Goal: Task Accomplishment & Management: Complete application form

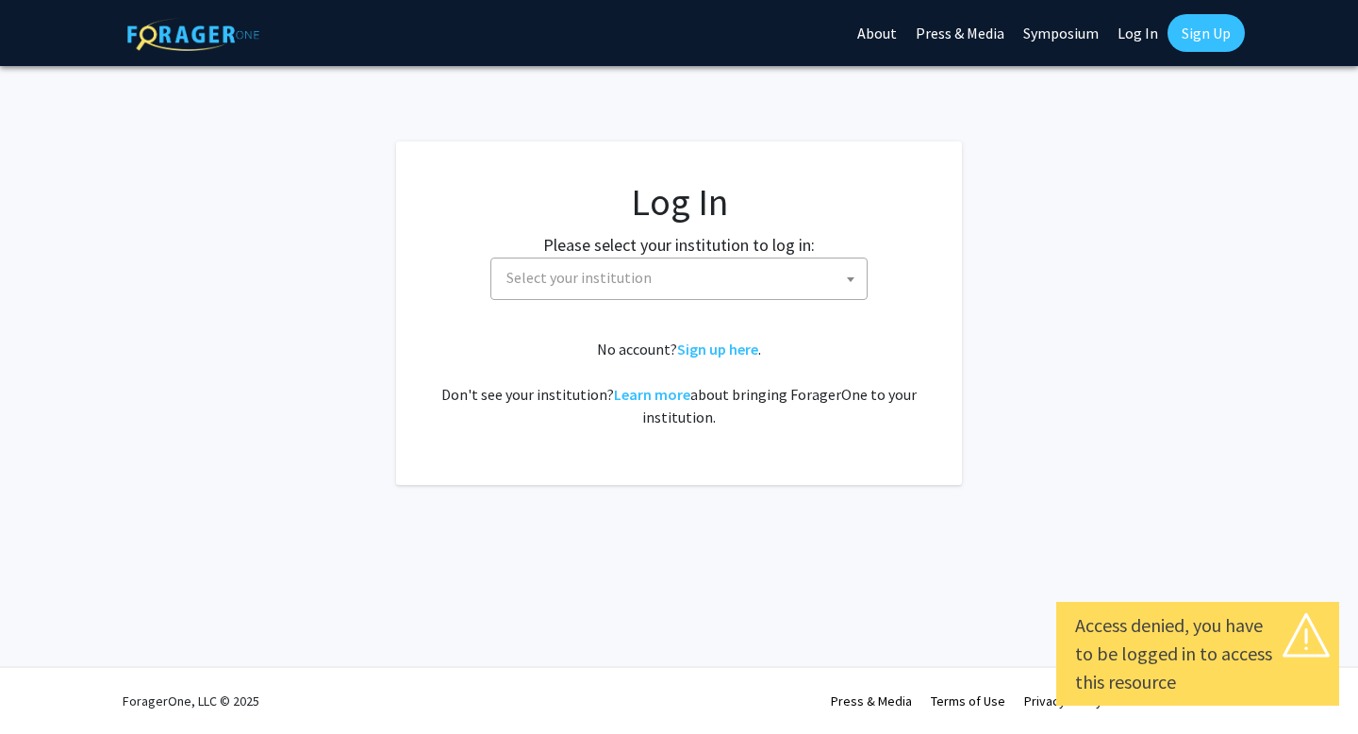
select select
click at [552, 275] on span "Select your institution" at bounding box center [579, 277] width 145 height 19
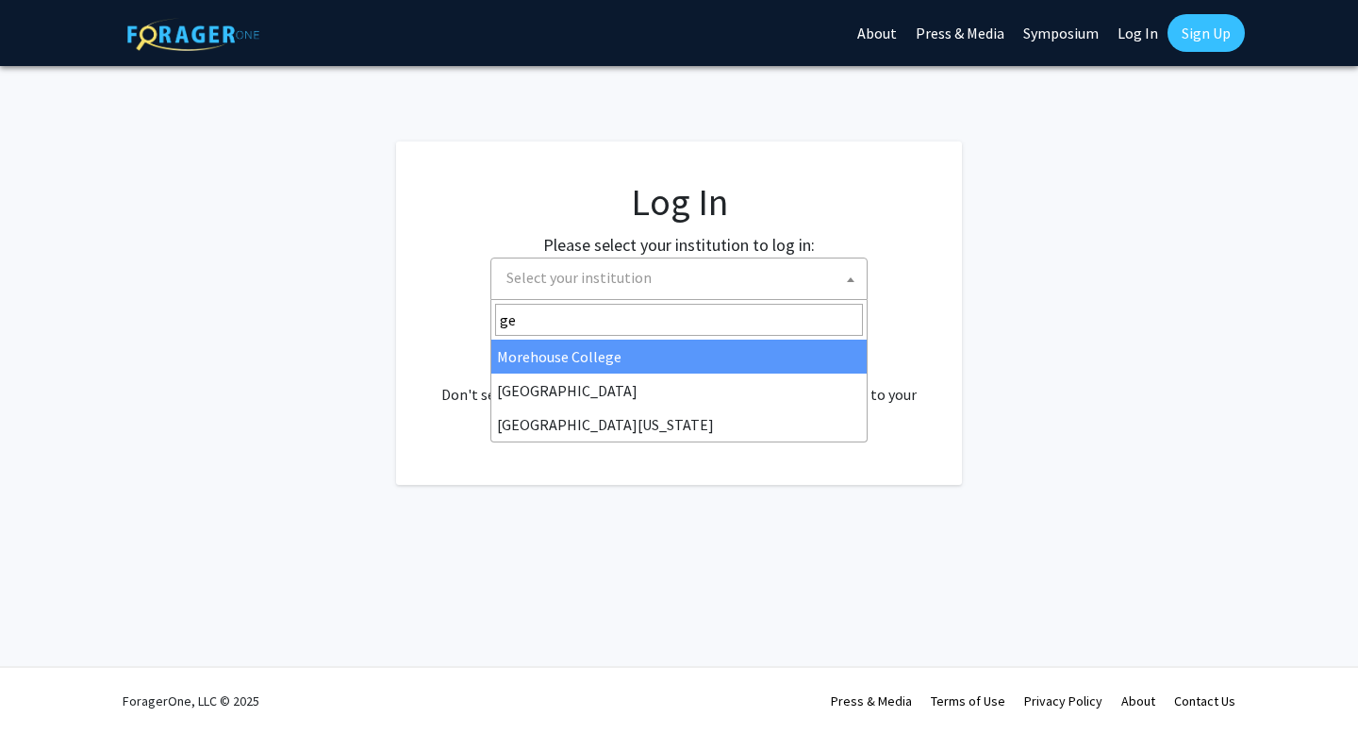
type input "g"
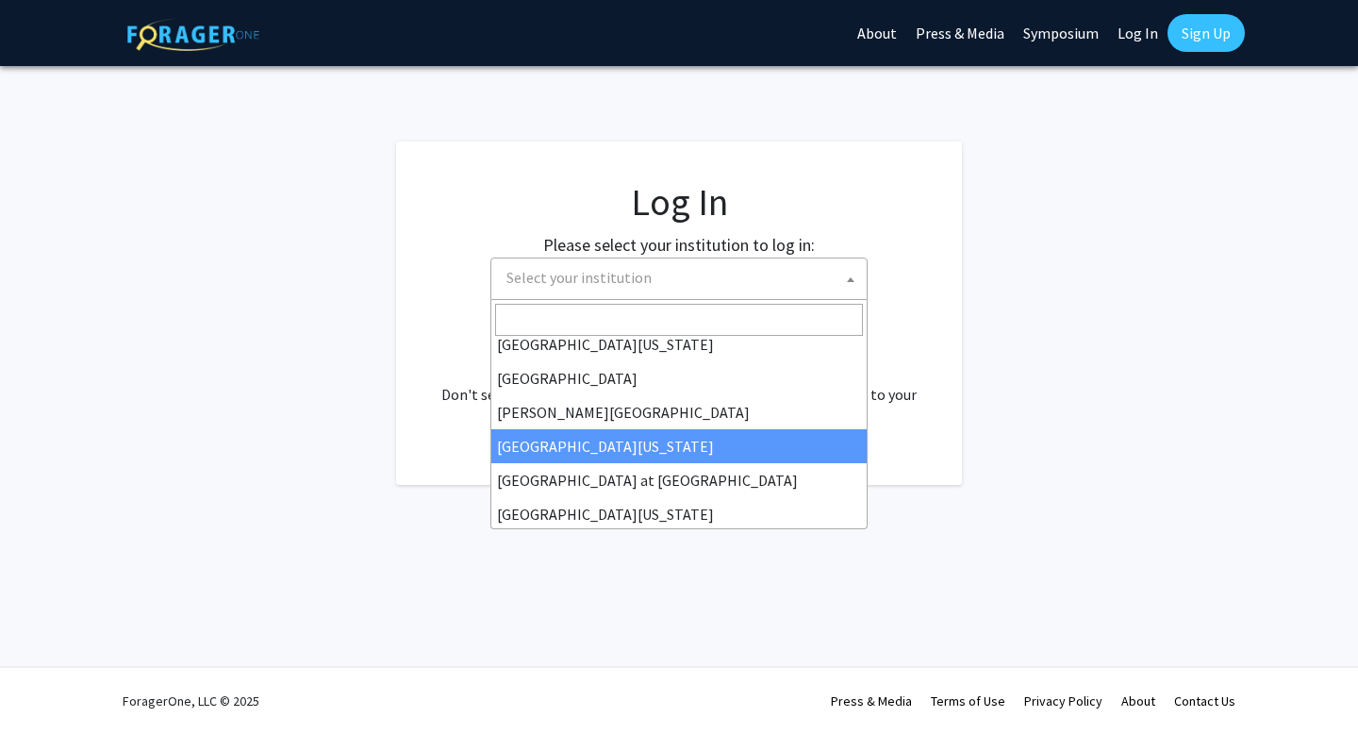
scroll to position [574, 0]
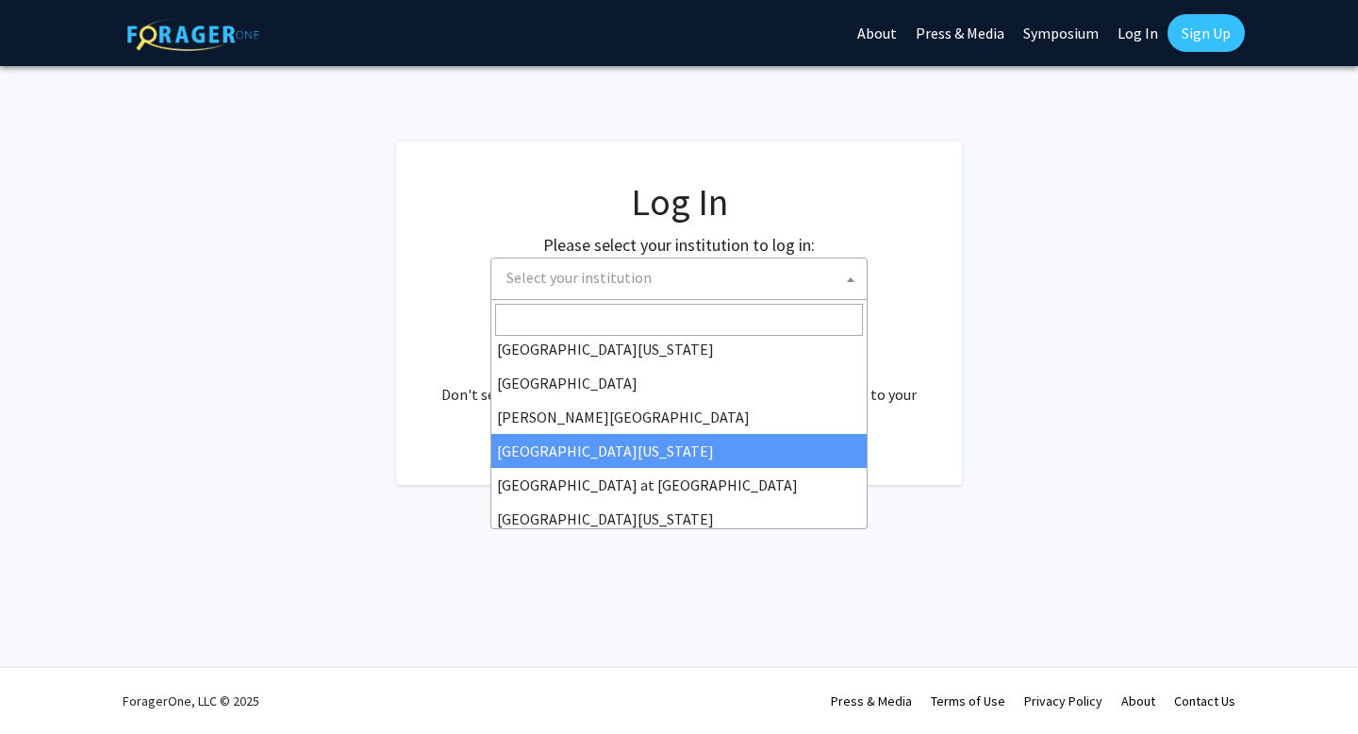
select select "30"
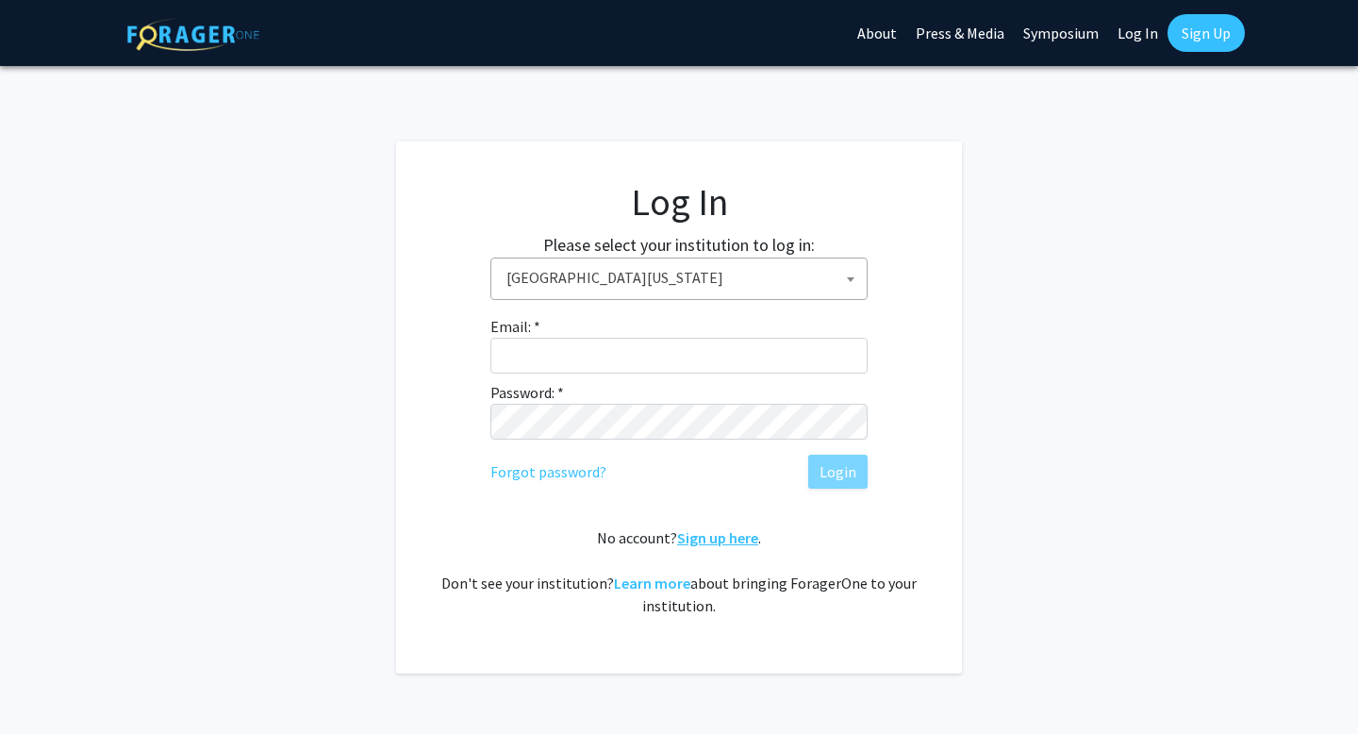
click at [698, 545] on link "Sign up here" at bounding box center [717, 537] width 81 height 19
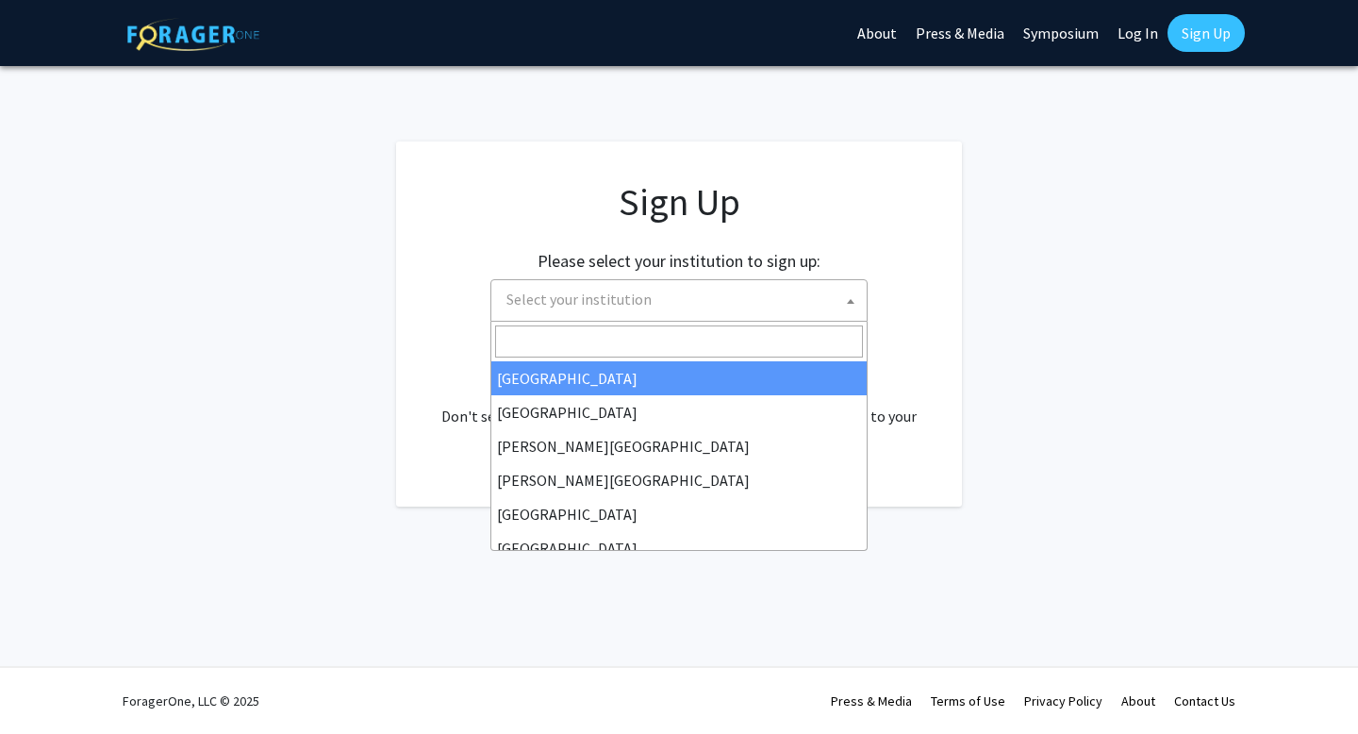
click at [621, 300] on span "Select your institution" at bounding box center [579, 299] width 145 height 19
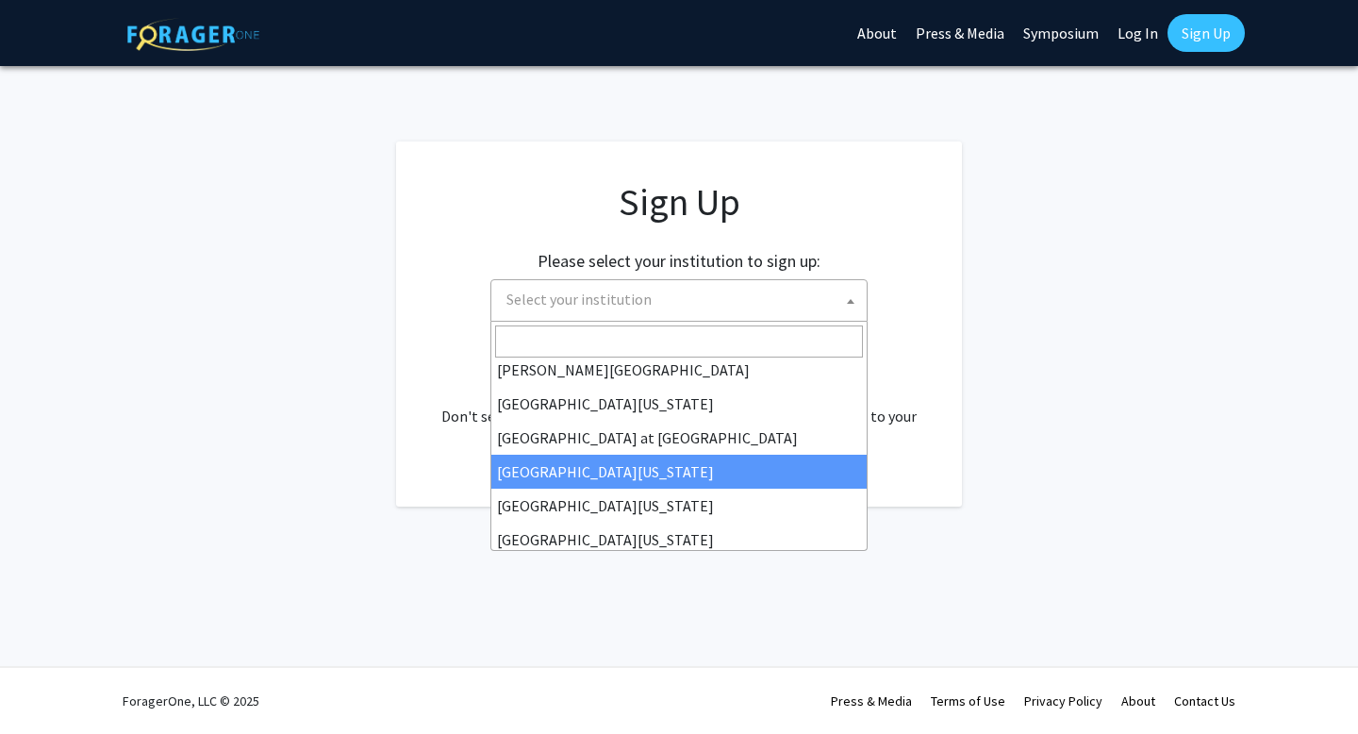
scroll to position [637, 0]
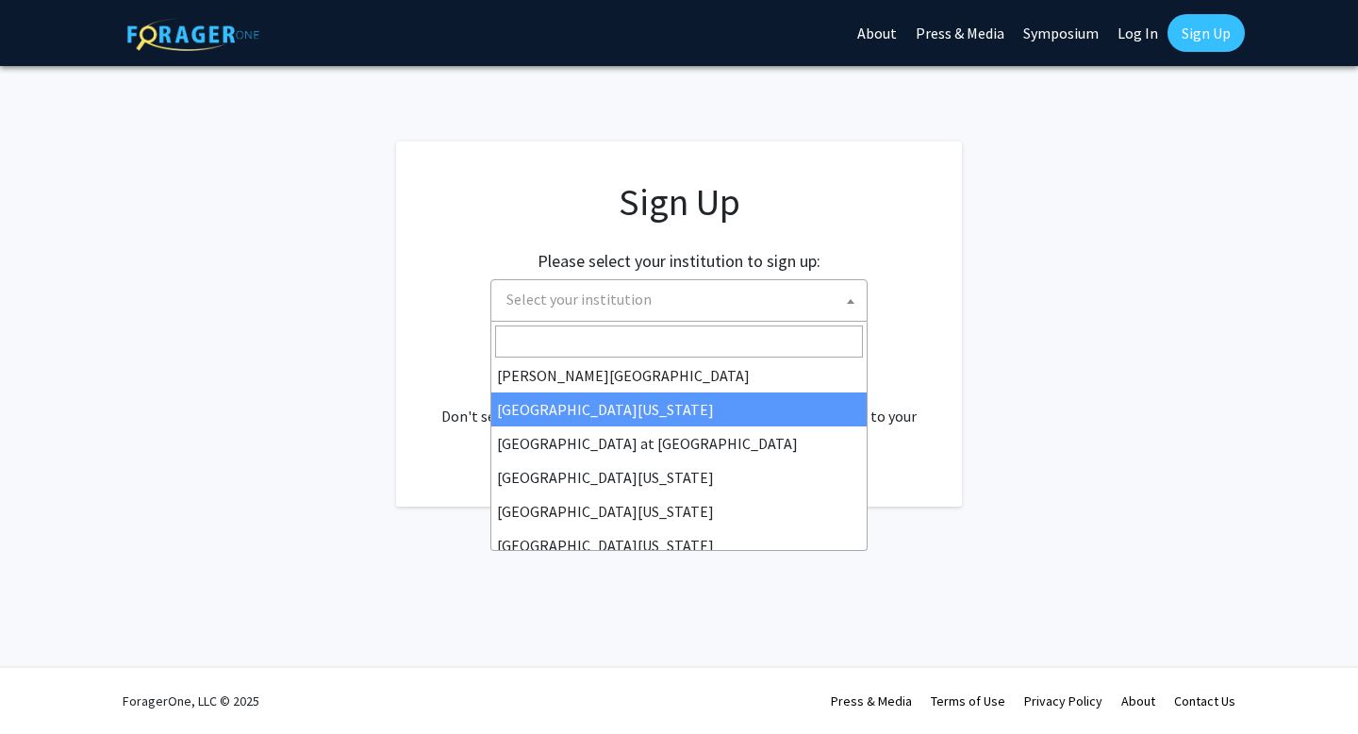
select select "30"
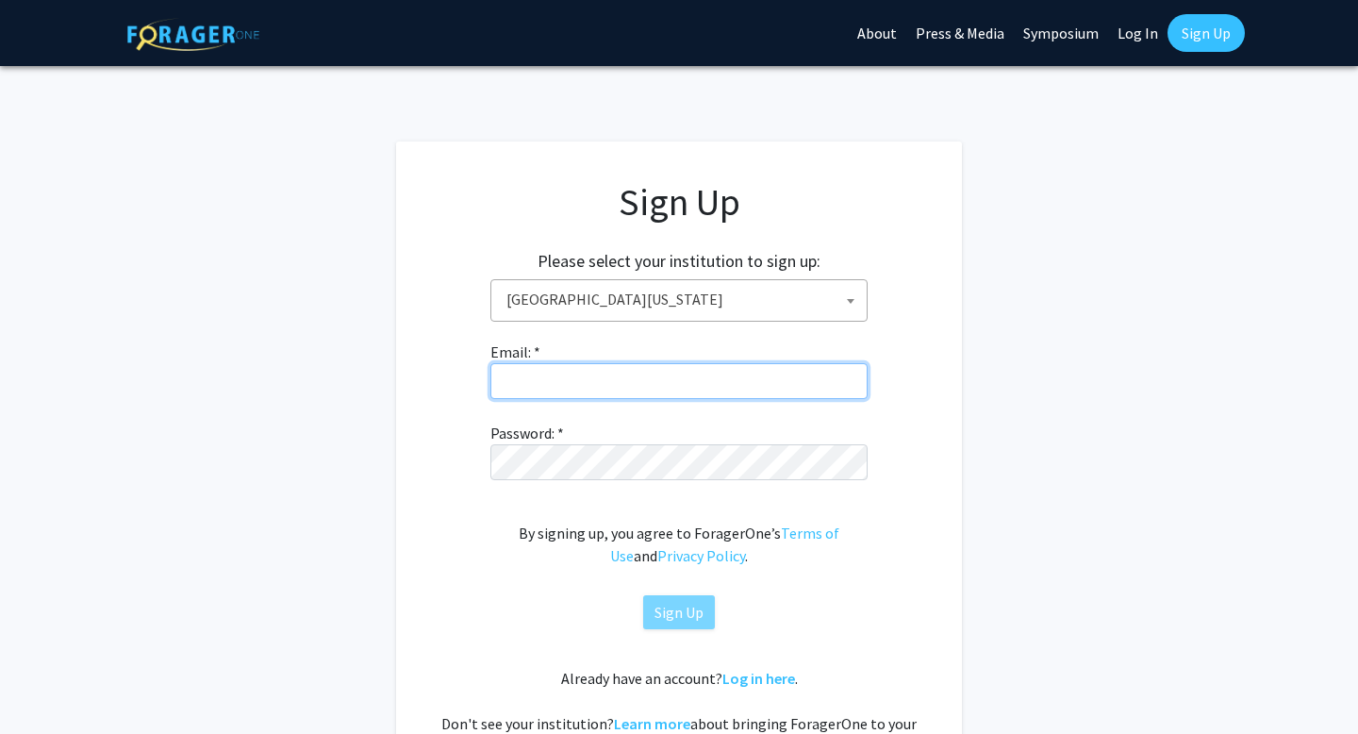
click at [627, 383] on input "Email: *" at bounding box center [678, 381] width 377 height 36
type input "[EMAIL_ADDRESS][DOMAIN_NAME]"
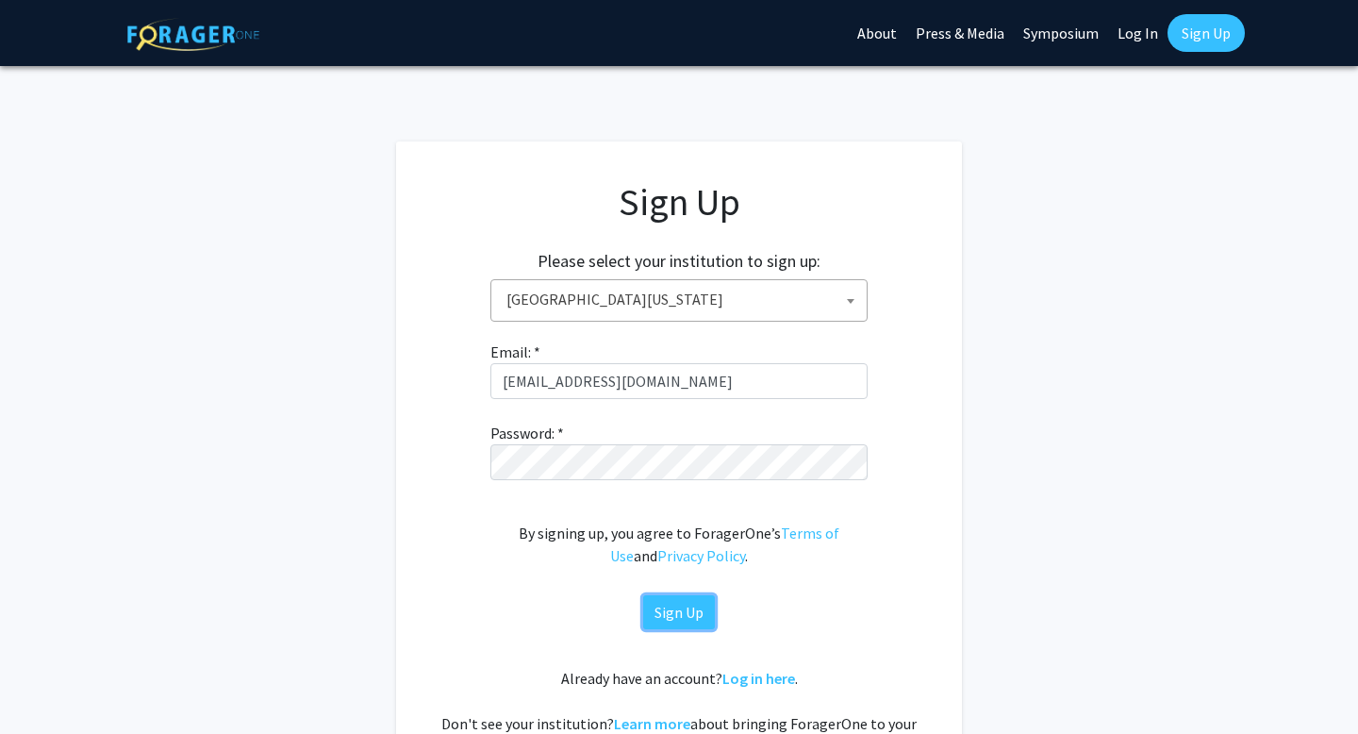
click at [680, 611] on button "Sign Up" at bounding box center [679, 612] width 72 height 34
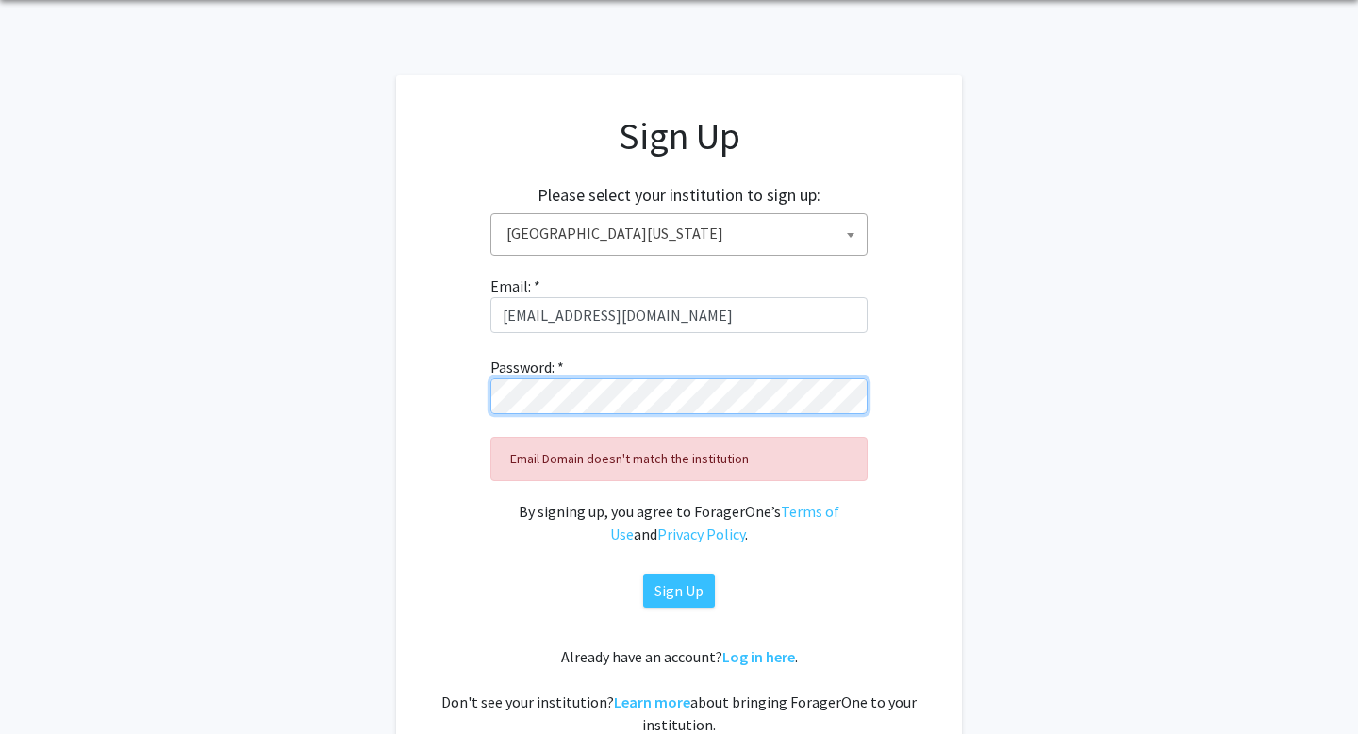
scroll to position [73, 0]
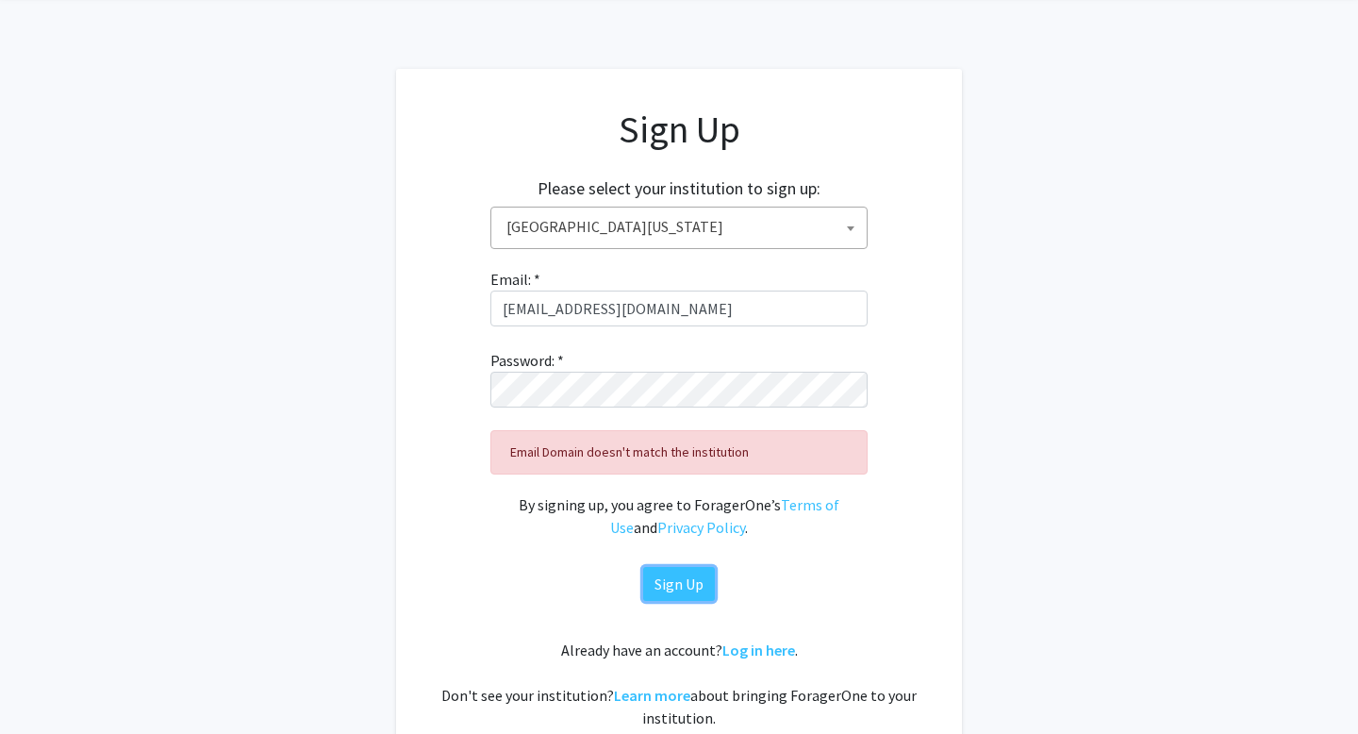
click at [689, 588] on button "Sign Up" at bounding box center [679, 584] width 72 height 34
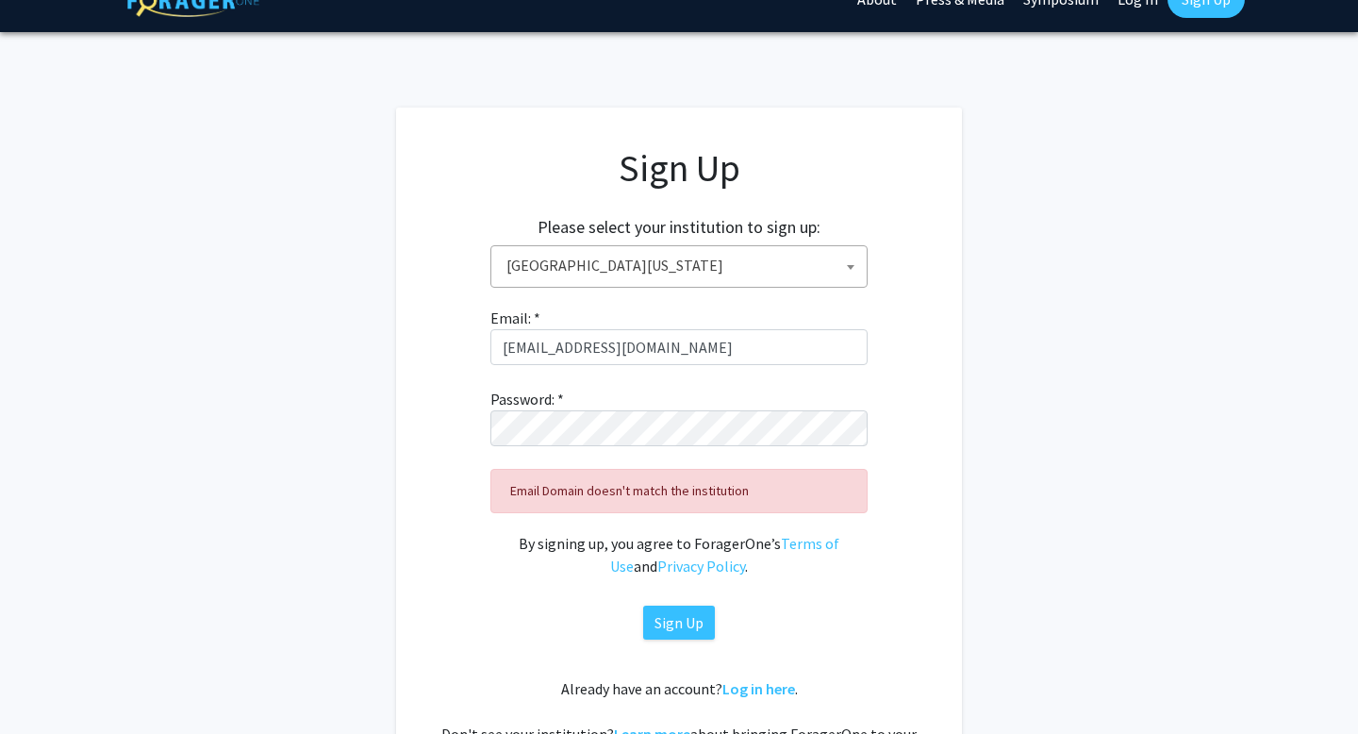
scroll to position [0, 0]
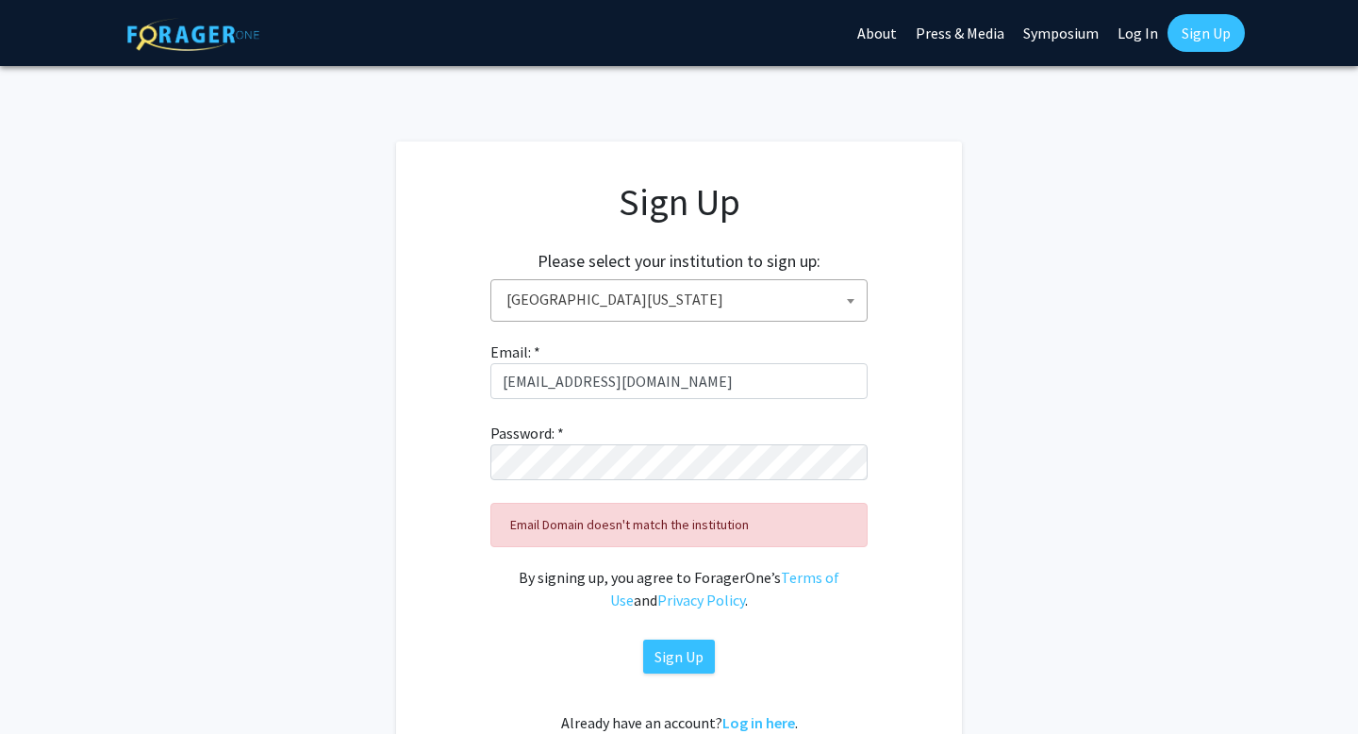
click at [1207, 32] on link "Sign Up" at bounding box center [1206, 33] width 77 height 38
click at [1202, 45] on link "Sign Up" at bounding box center [1206, 33] width 77 height 38
